Goal: Communication & Community: Answer question/provide support

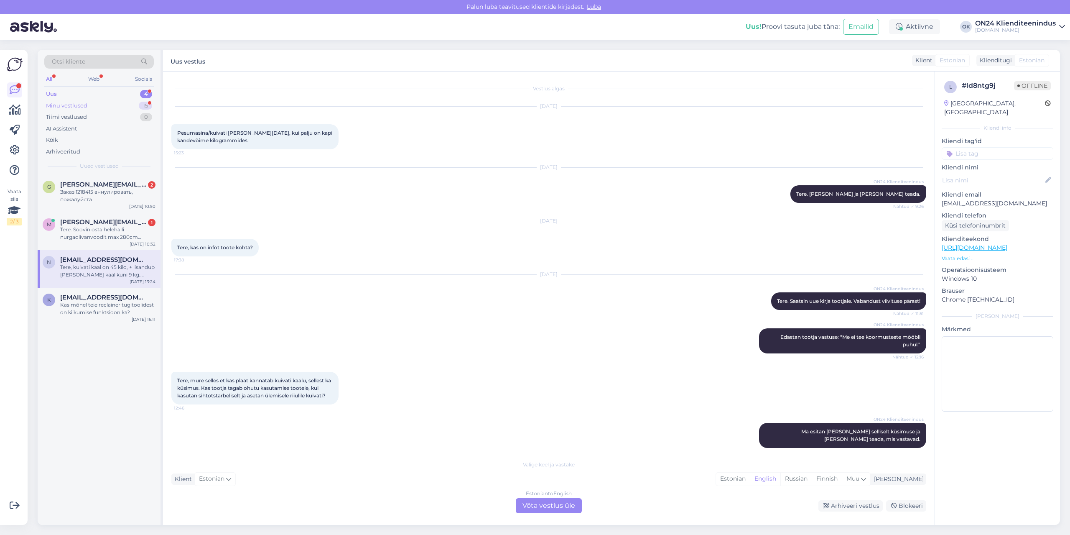
click at [83, 106] on div "Minu vestlused" at bounding box center [66, 106] width 41 height 8
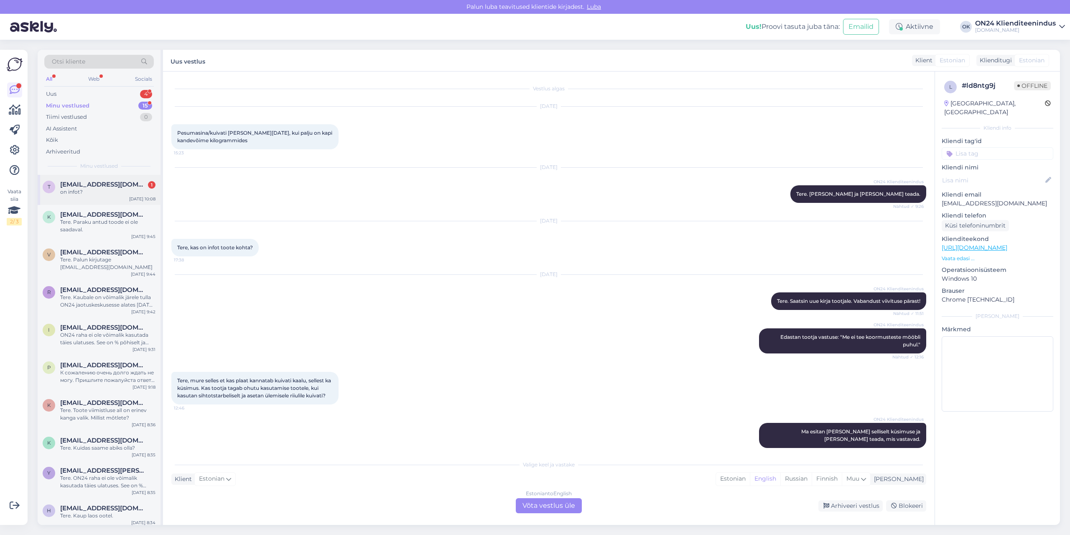
click at [89, 184] on span "[EMAIL_ADDRESS][DOMAIN_NAME]" at bounding box center [103, 185] width 87 height 8
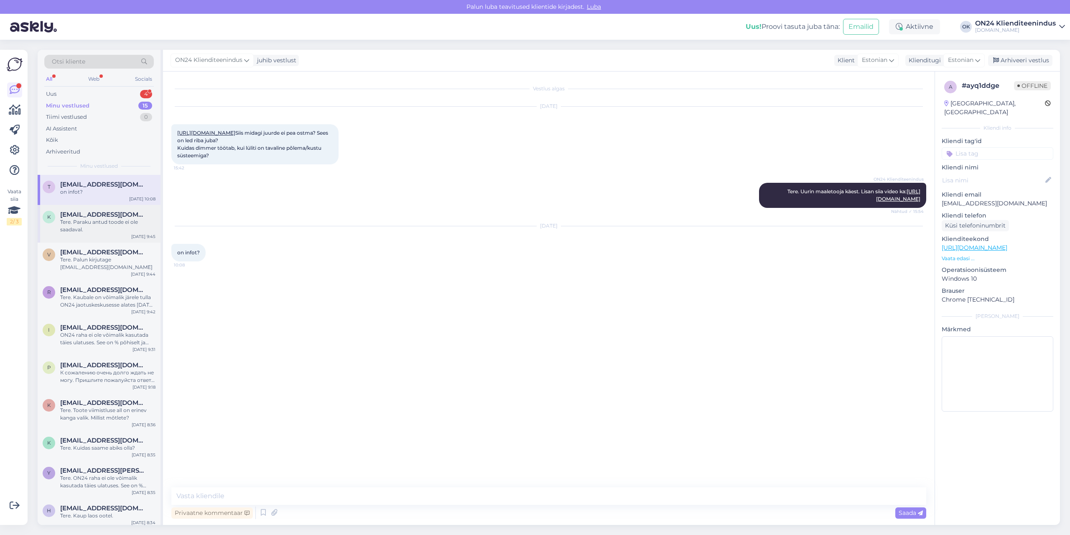
click at [97, 224] on div "Tere. Paraku antud toode ei ole saadaval." at bounding box center [107, 225] width 95 height 15
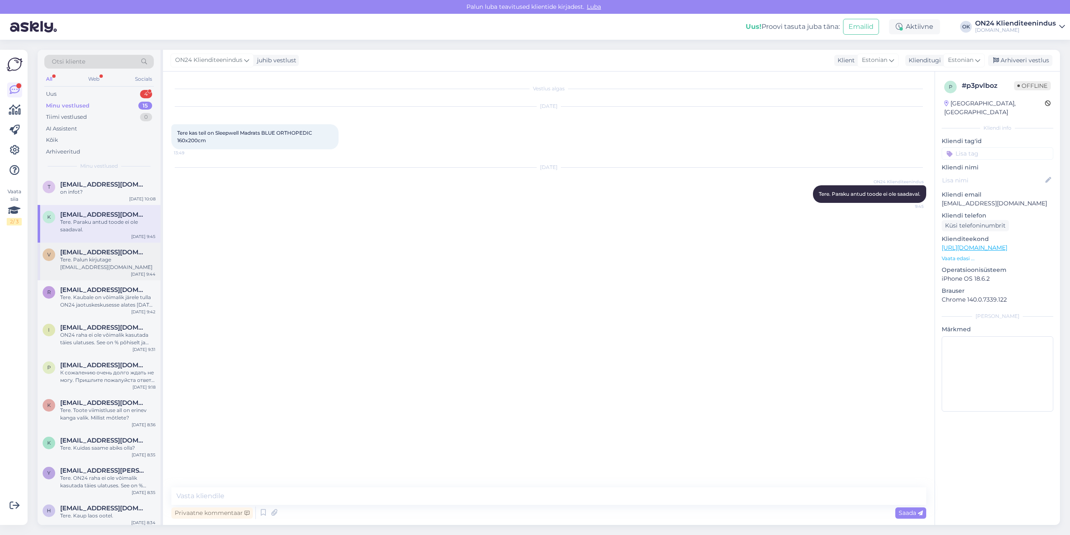
click at [94, 251] on span "[EMAIL_ADDRESS][DOMAIN_NAME]" at bounding box center [103, 252] width 87 height 8
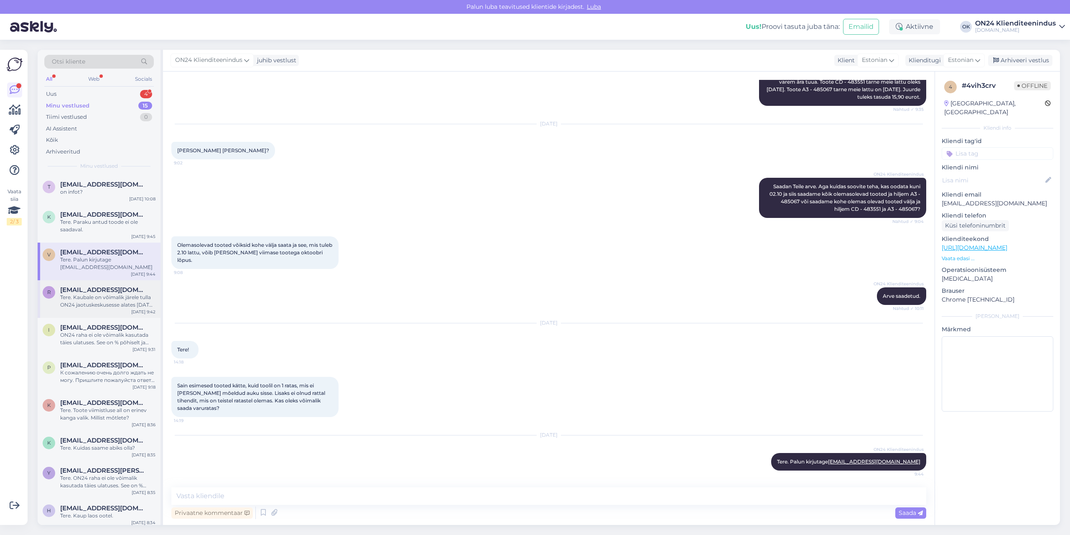
click at [78, 303] on div "R [EMAIL_ADDRESS][DOMAIN_NAME] Tere. Kaubale on võimalik järele tulla ON24 jaot…" at bounding box center [99, 299] width 123 height 38
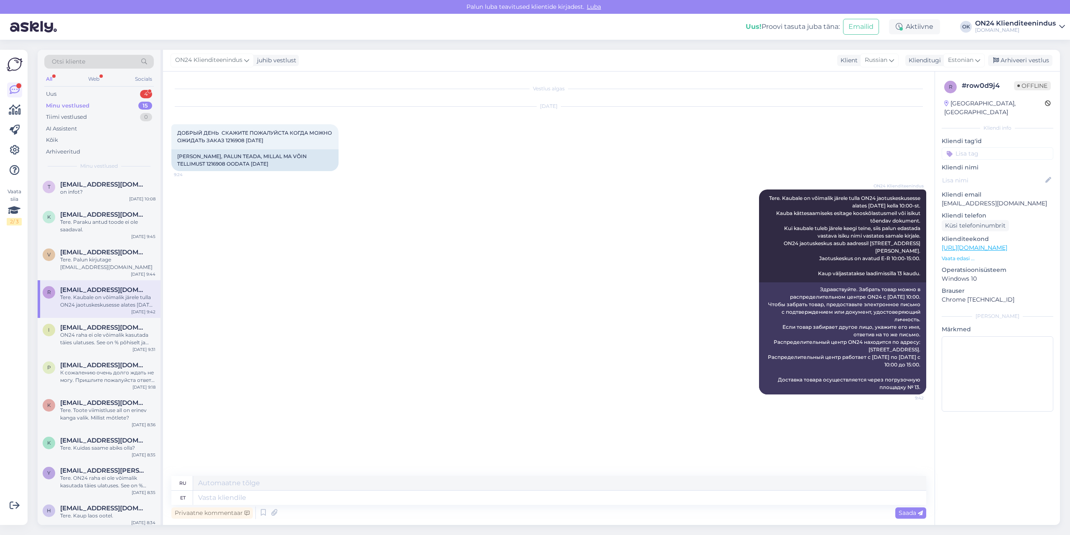
scroll to position [0, 0]
click at [1012, 64] on div "Arhiveeri vestlus" at bounding box center [1020, 60] width 64 height 11
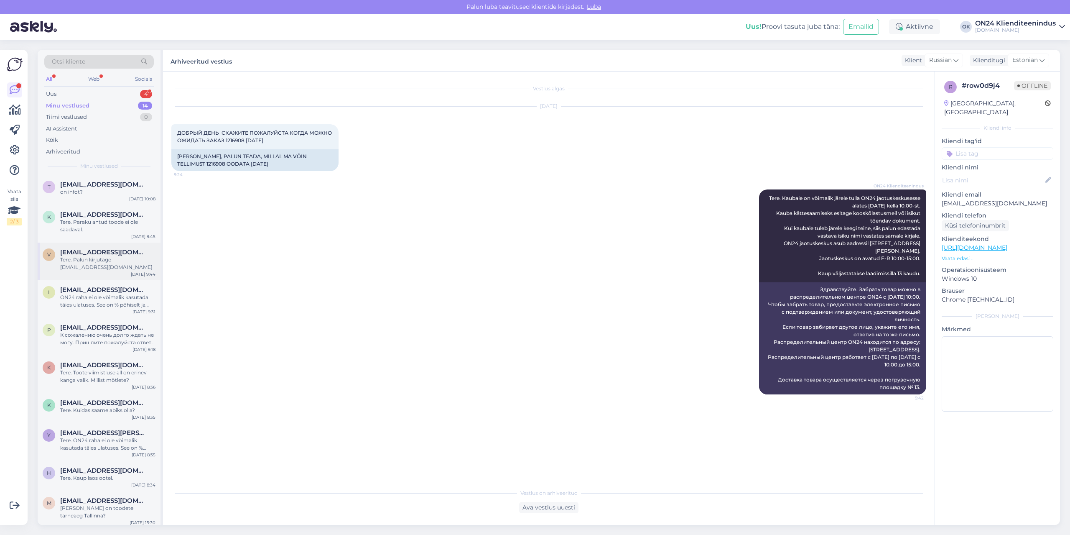
click at [116, 255] on span "[EMAIL_ADDRESS][DOMAIN_NAME]" at bounding box center [103, 252] width 87 height 8
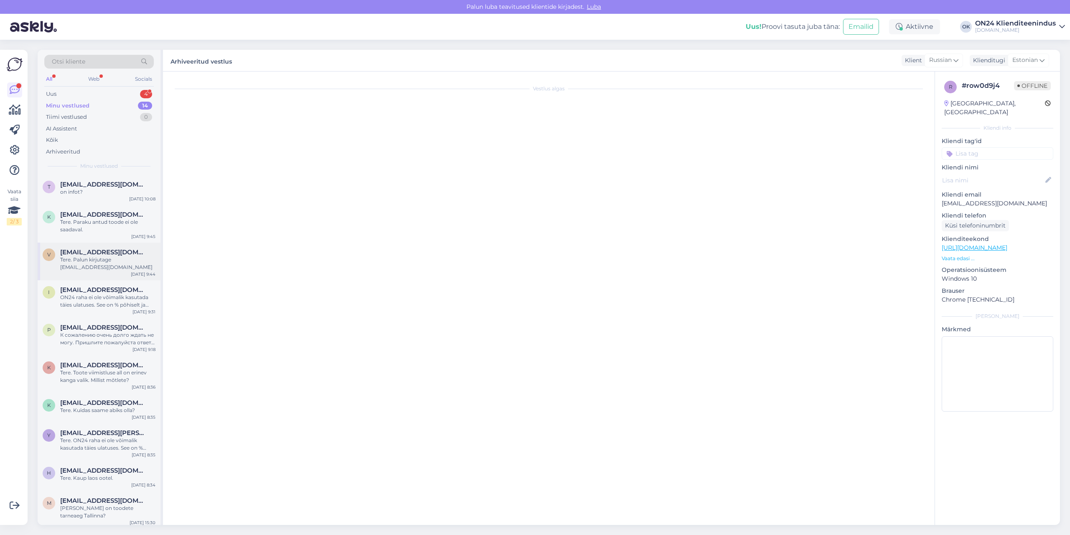
scroll to position [214, 0]
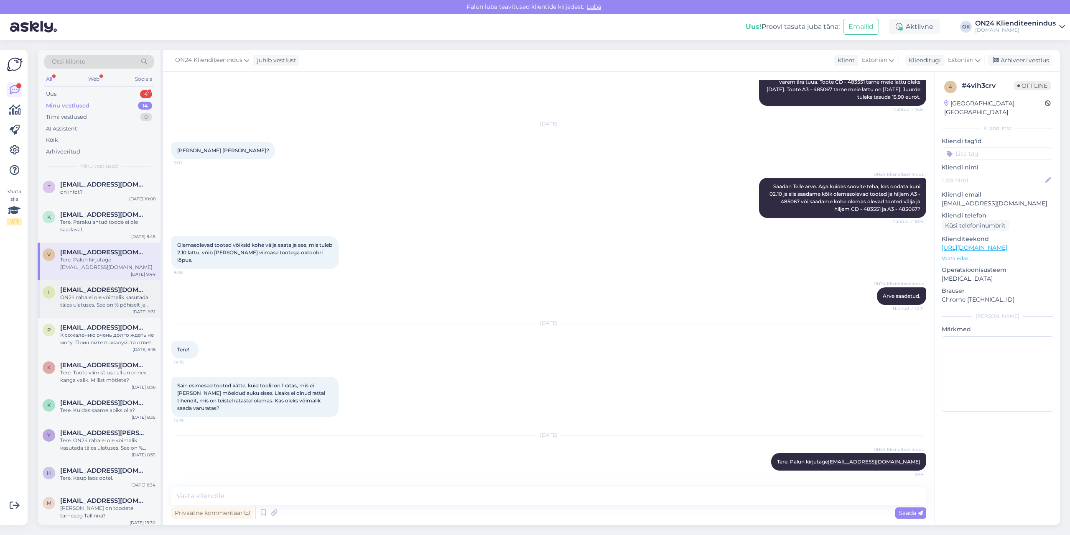
click at [102, 298] on div "ON24 raha ei ole võimalik kasutada täies ulatuses. See on % põhiselt ja toote j…" at bounding box center [107, 300] width 95 height 15
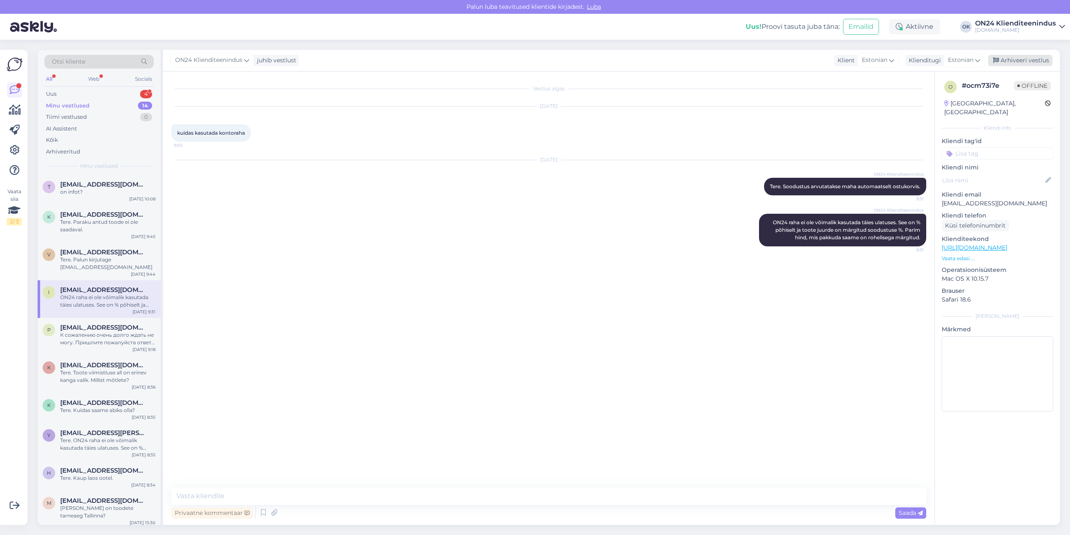
click at [1031, 63] on div "Arhiveeri vestlus" at bounding box center [1020, 60] width 64 height 11
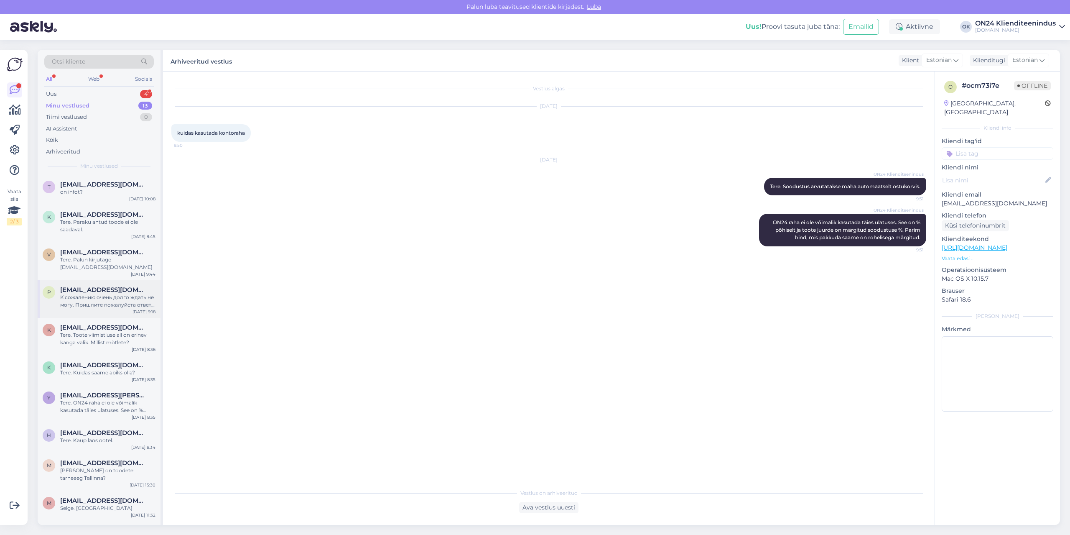
click at [109, 293] on div "К сожалению очень долго ждать не могу. Пришлите пожалуйста ответ на почте [EMAI…" at bounding box center [107, 300] width 95 height 15
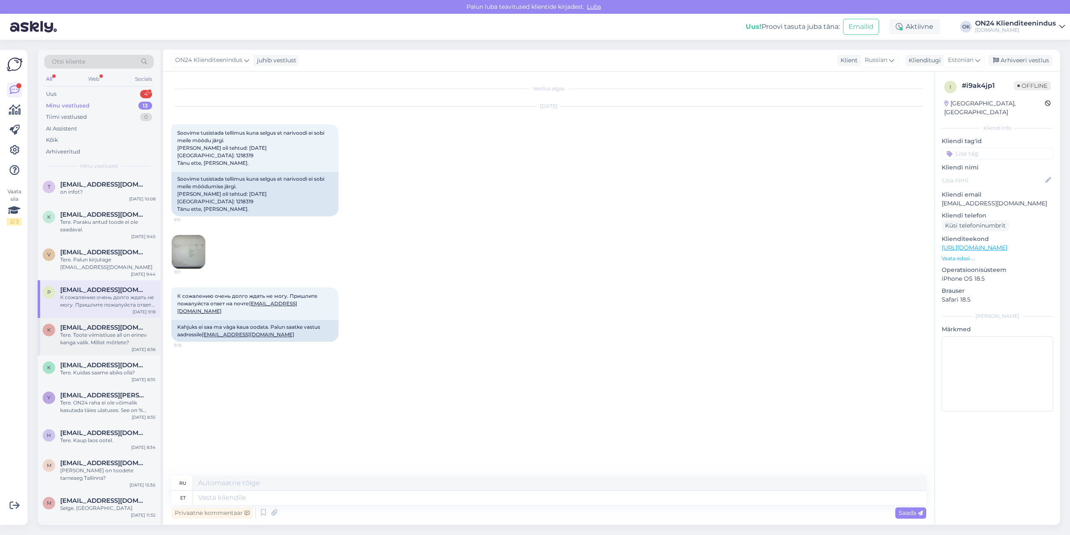
click at [104, 338] on div "Tere. Toote viimistluse all on erinev kanga valik. Millist mõtlete?" at bounding box center [107, 338] width 95 height 15
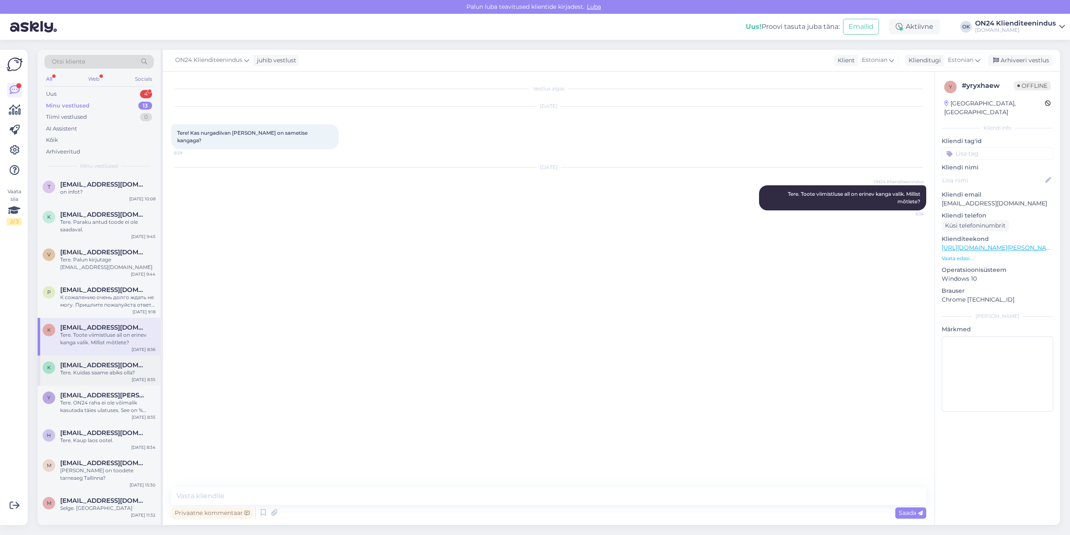
click at [103, 369] on div "Tere. Kuidas saame abiks olla?" at bounding box center [107, 373] width 95 height 8
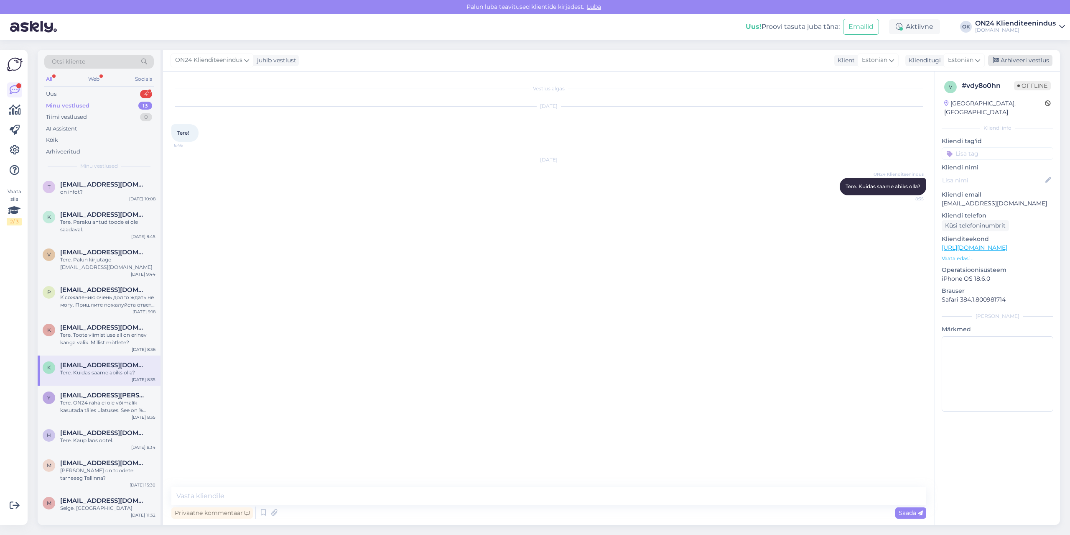
click at [1028, 64] on div "Arhiveeri vestlus" at bounding box center [1020, 60] width 64 height 11
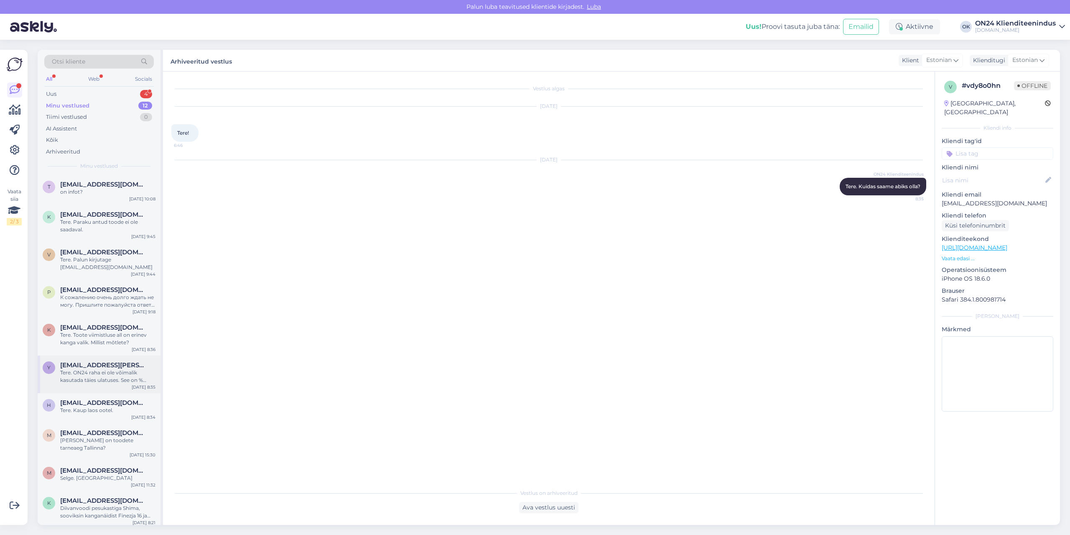
click at [115, 370] on div "Tere. ON24 raha ei ole võimalik kasutada täies ulatuses. See on % põhiselt ja t…" at bounding box center [107, 376] width 95 height 15
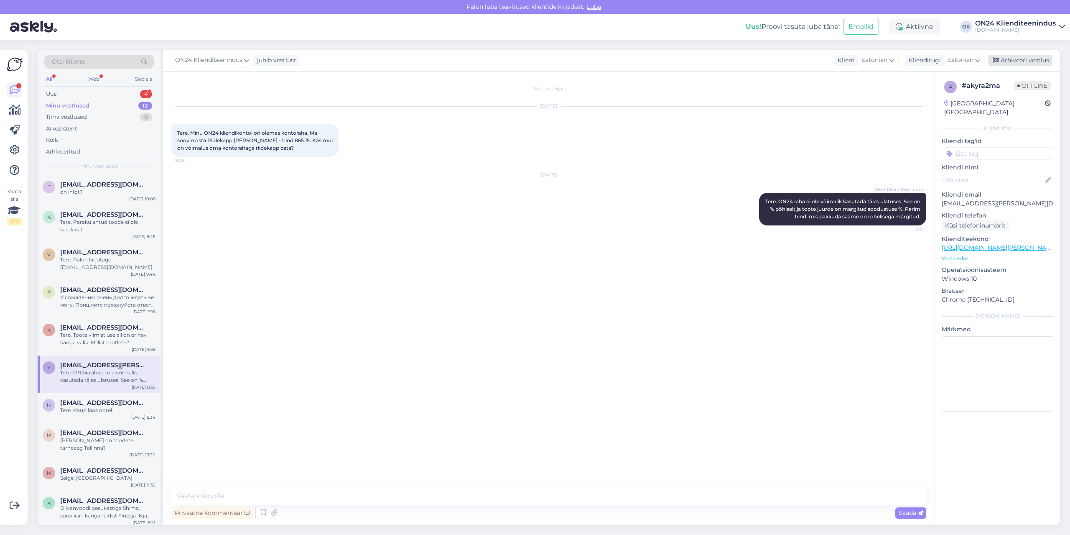
click at [1015, 61] on div "Arhiveeri vestlus" at bounding box center [1020, 60] width 64 height 11
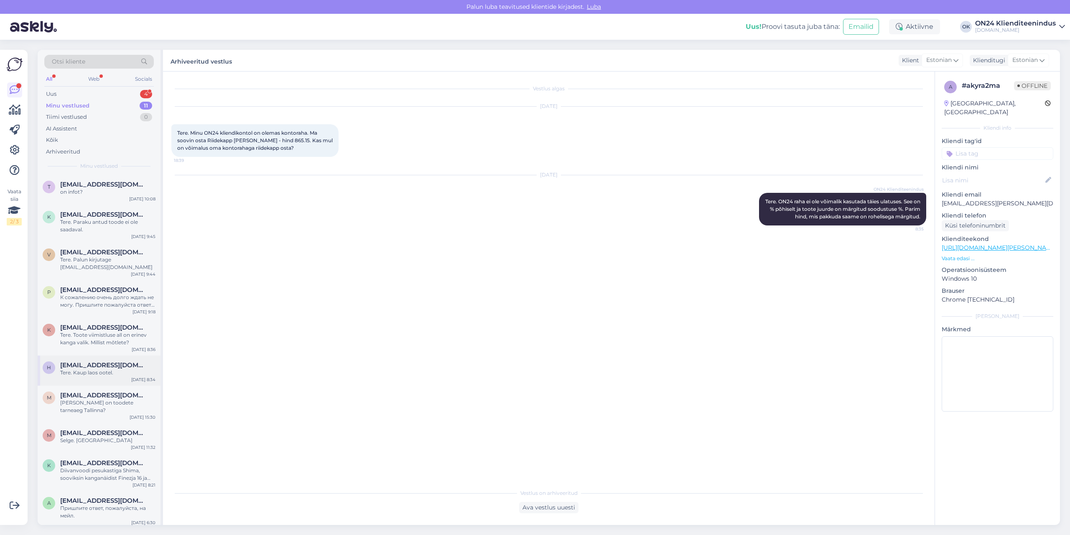
click at [79, 372] on div "h [EMAIL_ADDRESS][DOMAIN_NAME] Tere. Kaup laos ootel. [DATE] 8:34" at bounding box center [99, 370] width 123 height 30
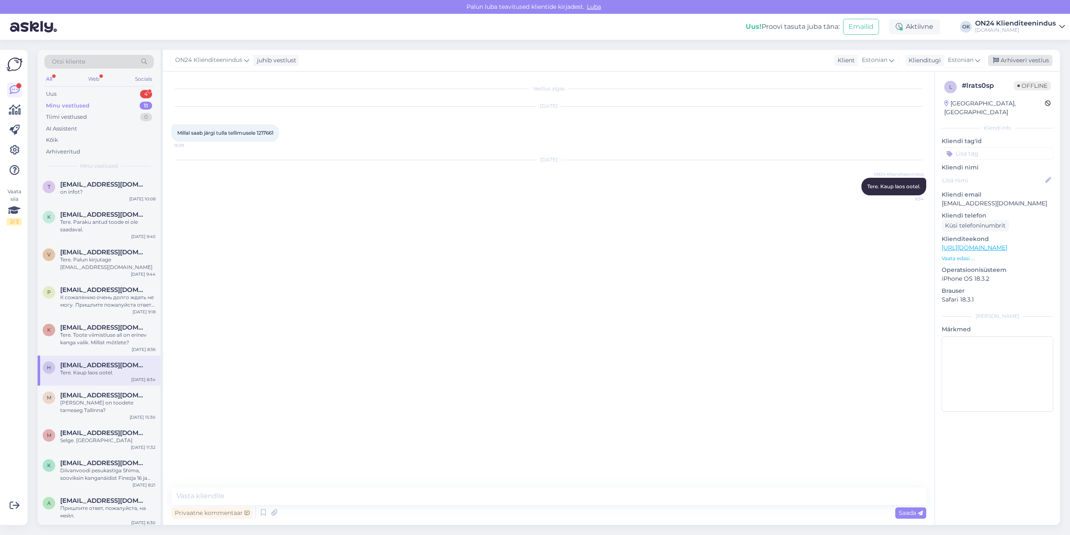
click at [1034, 56] on div "Arhiveeri vestlus" at bounding box center [1020, 60] width 64 height 11
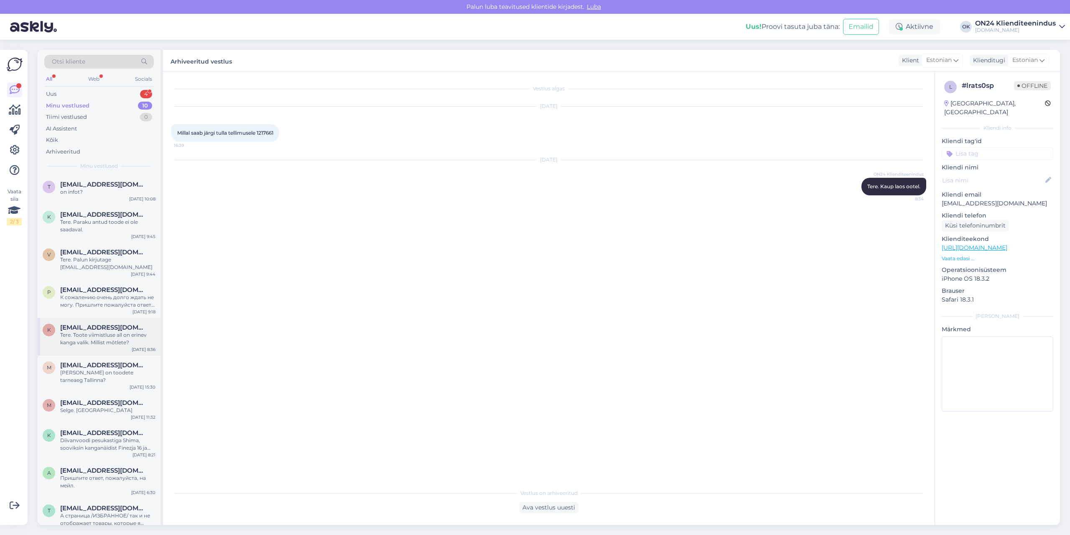
click at [87, 335] on div "Tere. Toote viimistluse all on erinev kanga valik. Millist mõtlete?" at bounding box center [107, 338] width 95 height 15
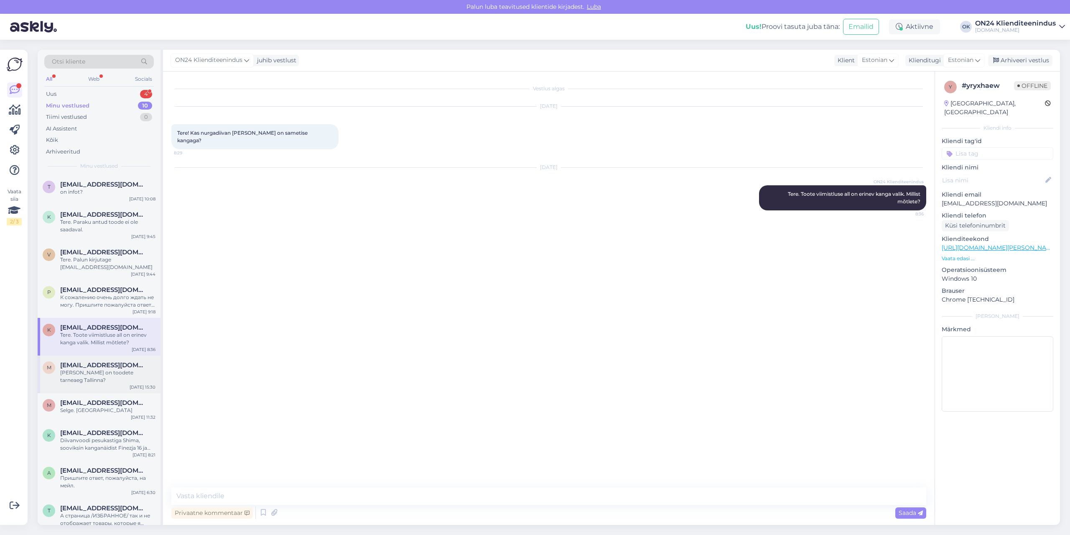
click at [85, 369] on div "[PERSON_NAME] on toodete tarneaeg Tallinna?" at bounding box center [107, 376] width 95 height 15
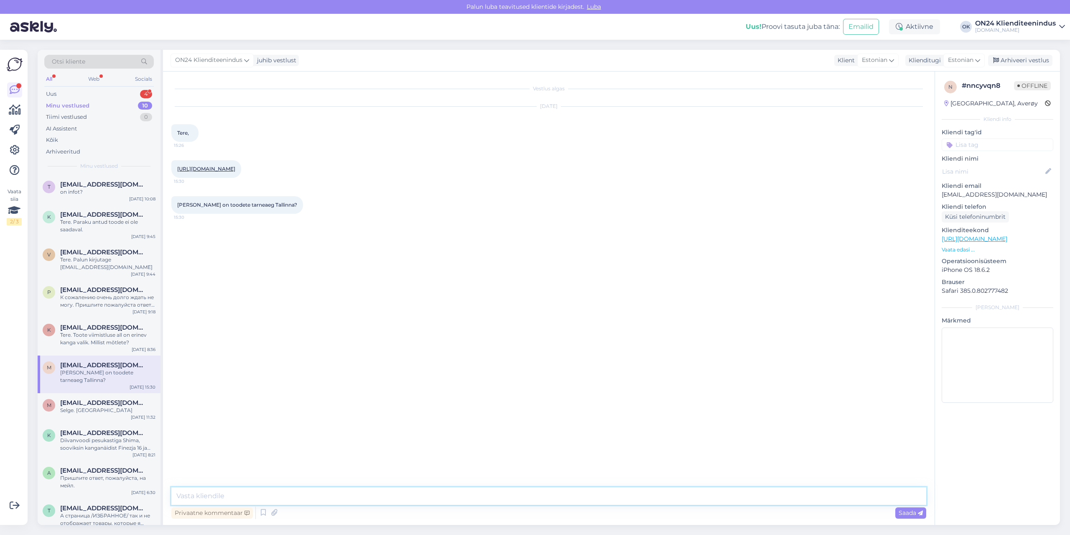
click at [214, 492] on textarea at bounding box center [548, 496] width 755 height 18
click at [395, 495] on textarea "Tere. [PERSON_NAME] täna tellimus siis tarne meie lattu oleks" at bounding box center [548, 496] width 755 height 18
type textarea "Tere. [PERSON_NAME] täna tellimus siis tarne meie lattu oleks [DATE]."
click at [1011, 57] on div "Arhiveeri vestlus" at bounding box center [1020, 60] width 64 height 11
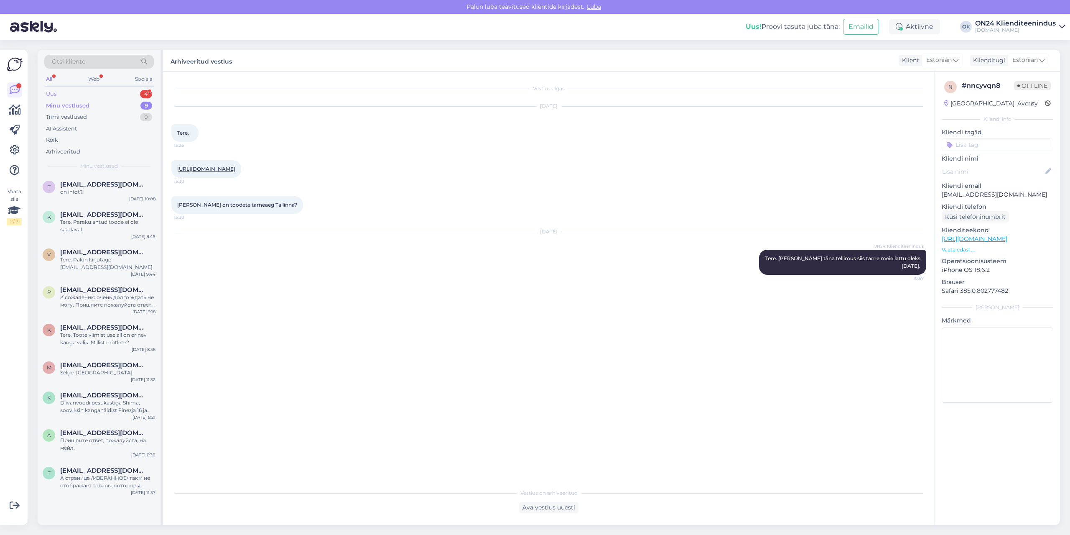
click at [112, 89] on div "Uus 4" at bounding box center [99, 94] width 110 height 12
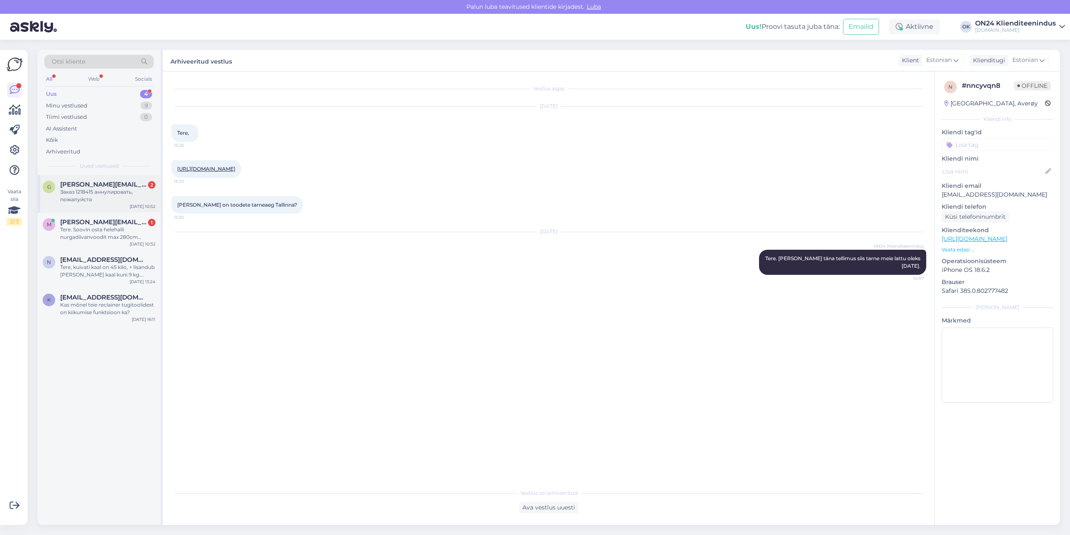
click at [99, 196] on div "Заказ 1218415 аннулировать, пожалуйста" at bounding box center [107, 195] width 95 height 15
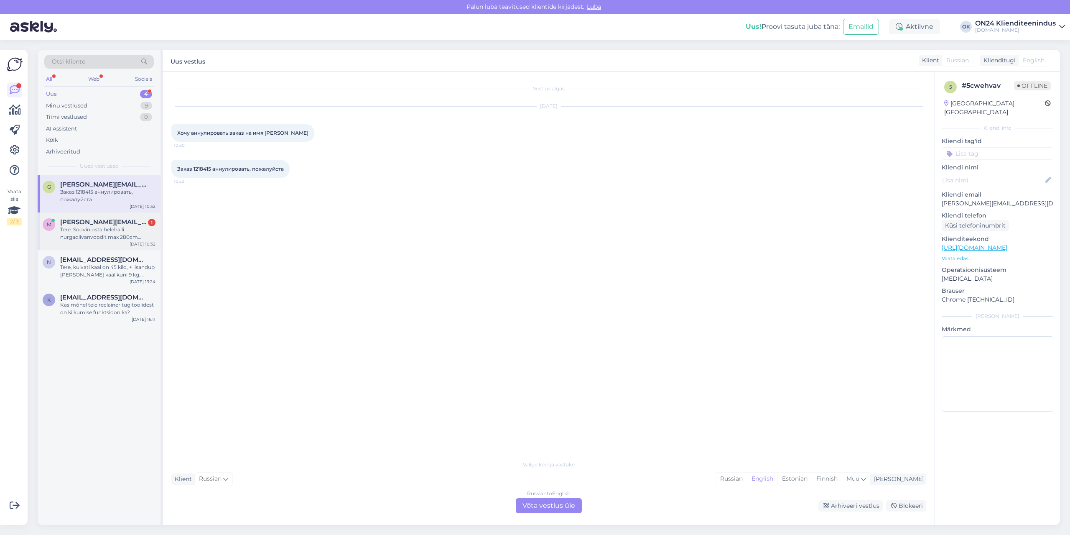
click at [93, 233] on div "Tere. Soovin osta helehalli nurgadiivanvoodit max 280cm laiusega ja alates 180c…" at bounding box center [107, 233] width 95 height 15
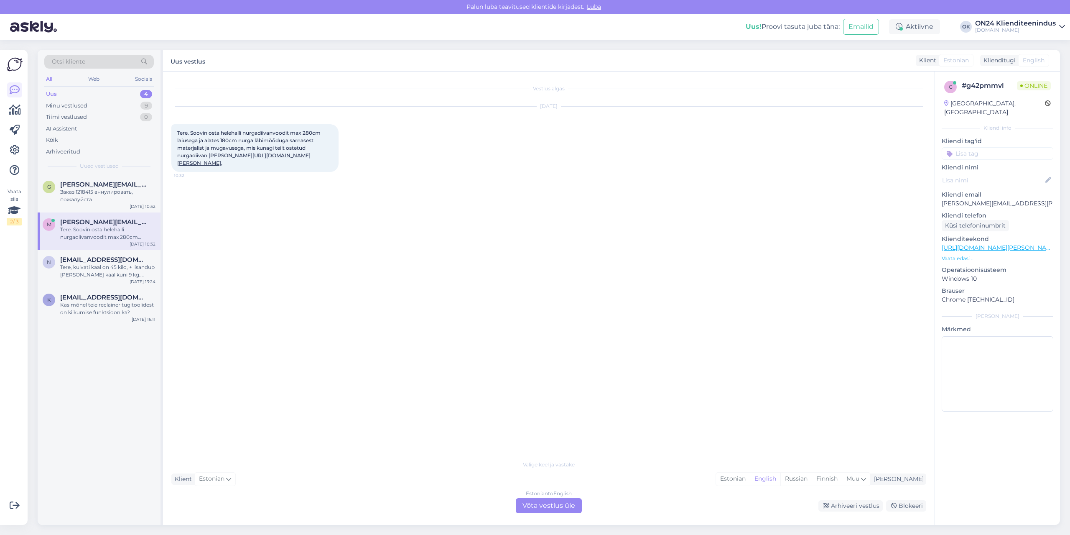
click at [87, 226] on div "Tere. Soovin osta helehalli nurgadiivanvoodit max 280cm laiusega ja alates 180c…" at bounding box center [107, 233] width 95 height 15
click at [90, 197] on div "Заказ 1218415 аннулировать, пожалуйста" at bounding box center [107, 195] width 95 height 15
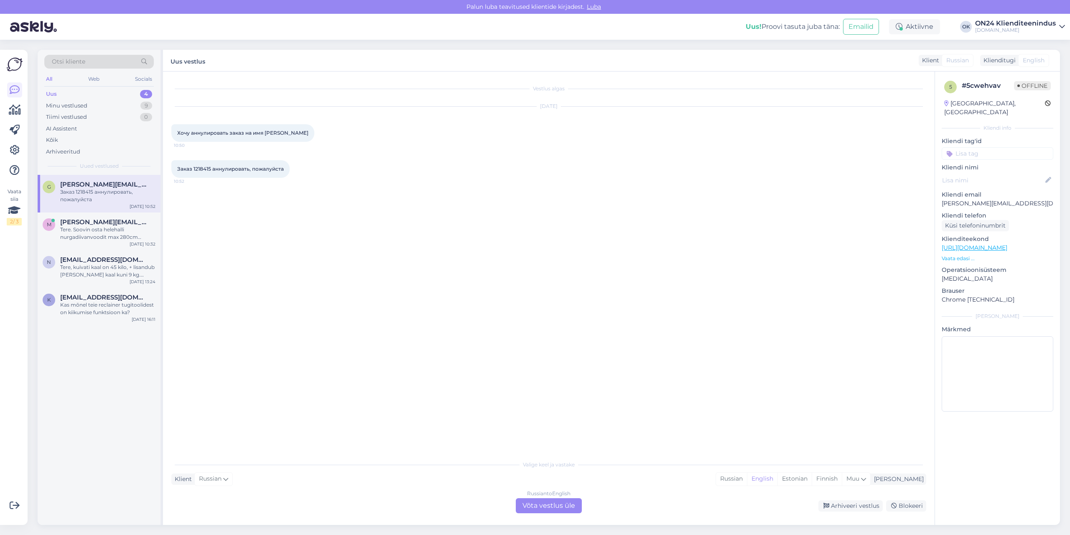
click at [207, 170] on span "Заказ 1218415 аннулировать, пожалуйста" at bounding box center [230, 169] width 107 height 6
drag, startPoint x: 206, startPoint y: 170, endPoint x: 908, endPoint y: 31, distance: 715.6
click at [908, 31] on div "Aktiivne" at bounding box center [914, 26] width 51 height 15
click at [875, 80] on button "1.5 tundi" at bounding box center [887, 84] width 31 height 9
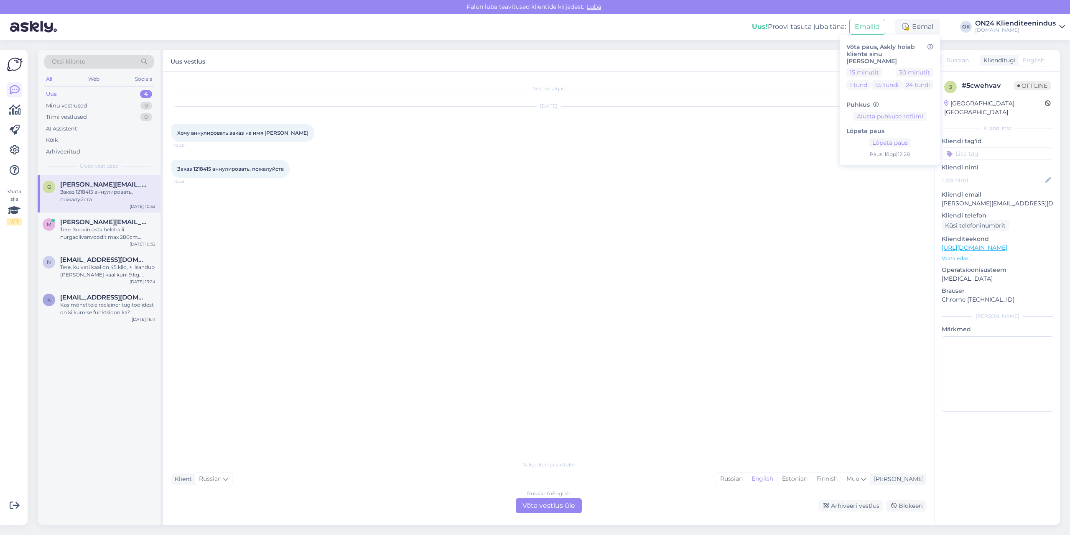
click at [671, 206] on div "Vestlus algas [DATE] Хочу аннулировать заказ на имя [PERSON_NAME] 10:50 Заказ 1…" at bounding box center [552, 264] width 762 height 368
